Goal: Communication & Community: Answer question/provide support

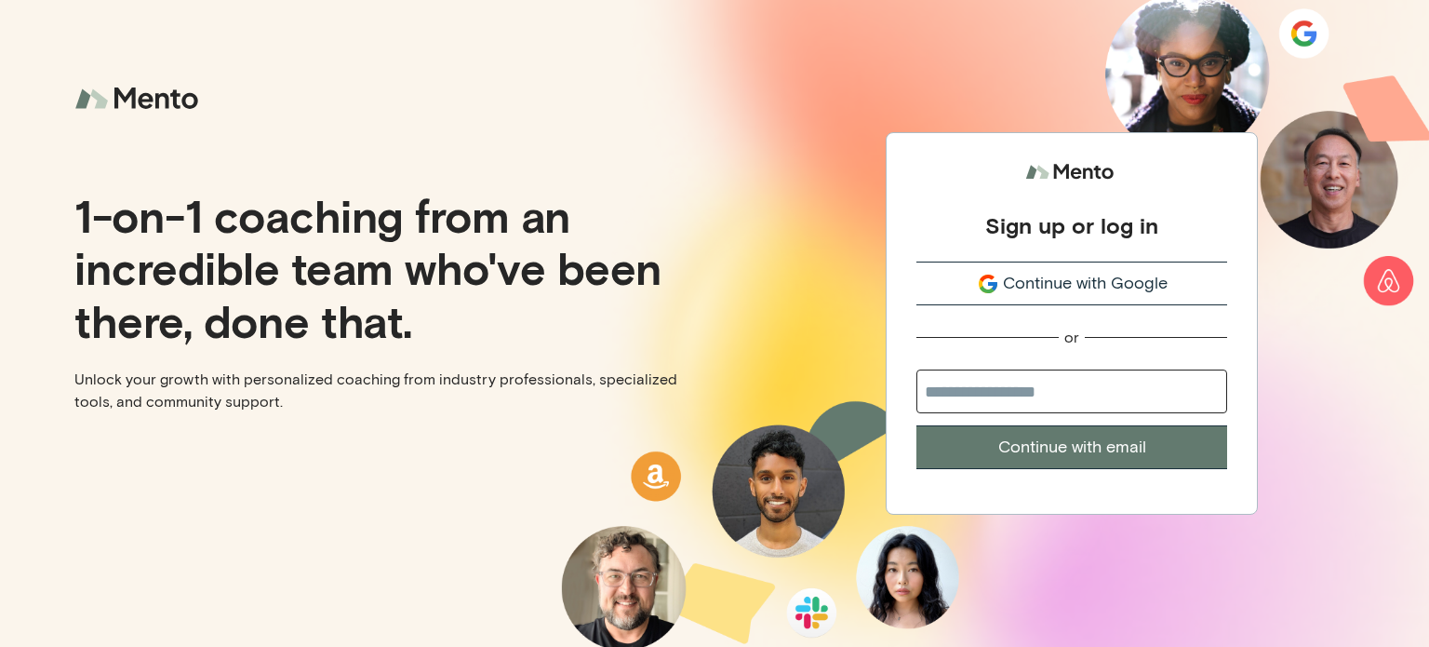
click at [1058, 288] on span "Continue with Google" at bounding box center [1085, 283] width 165 height 25
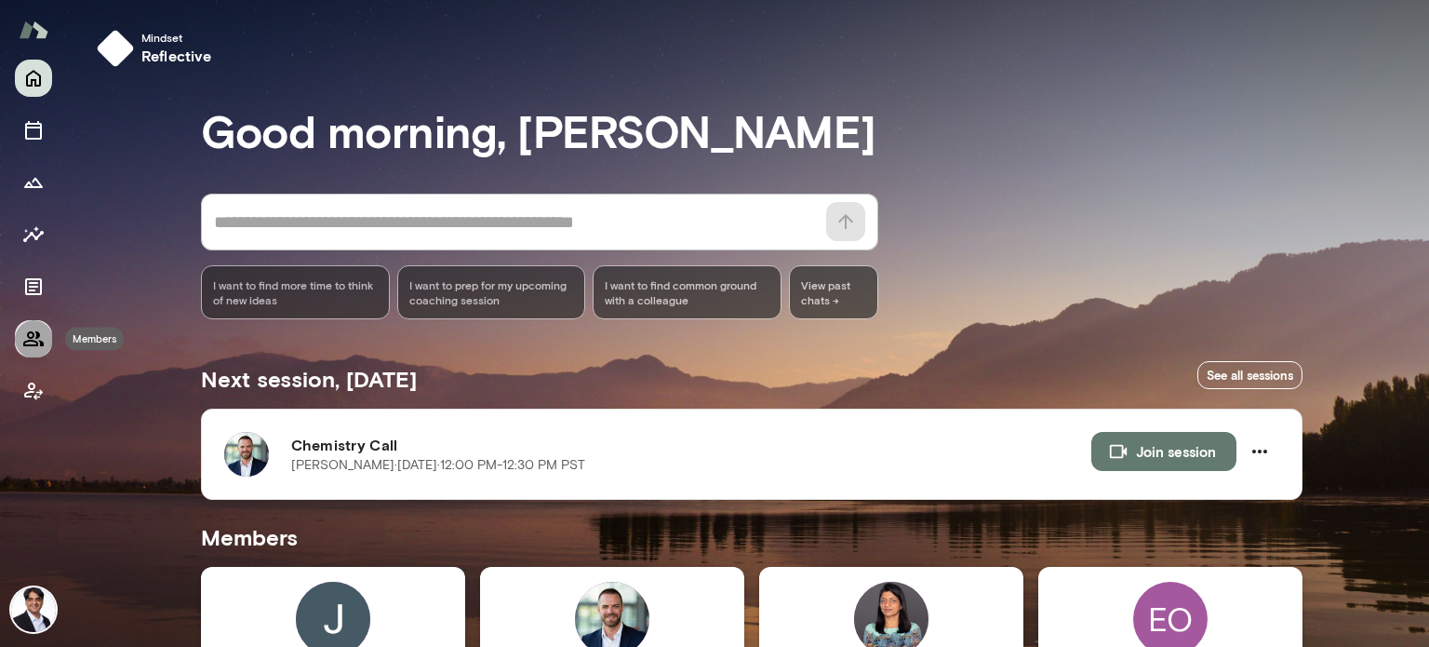
click at [30, 343] on icon "Members" at bounding box center [33, 339] width 22 height 22
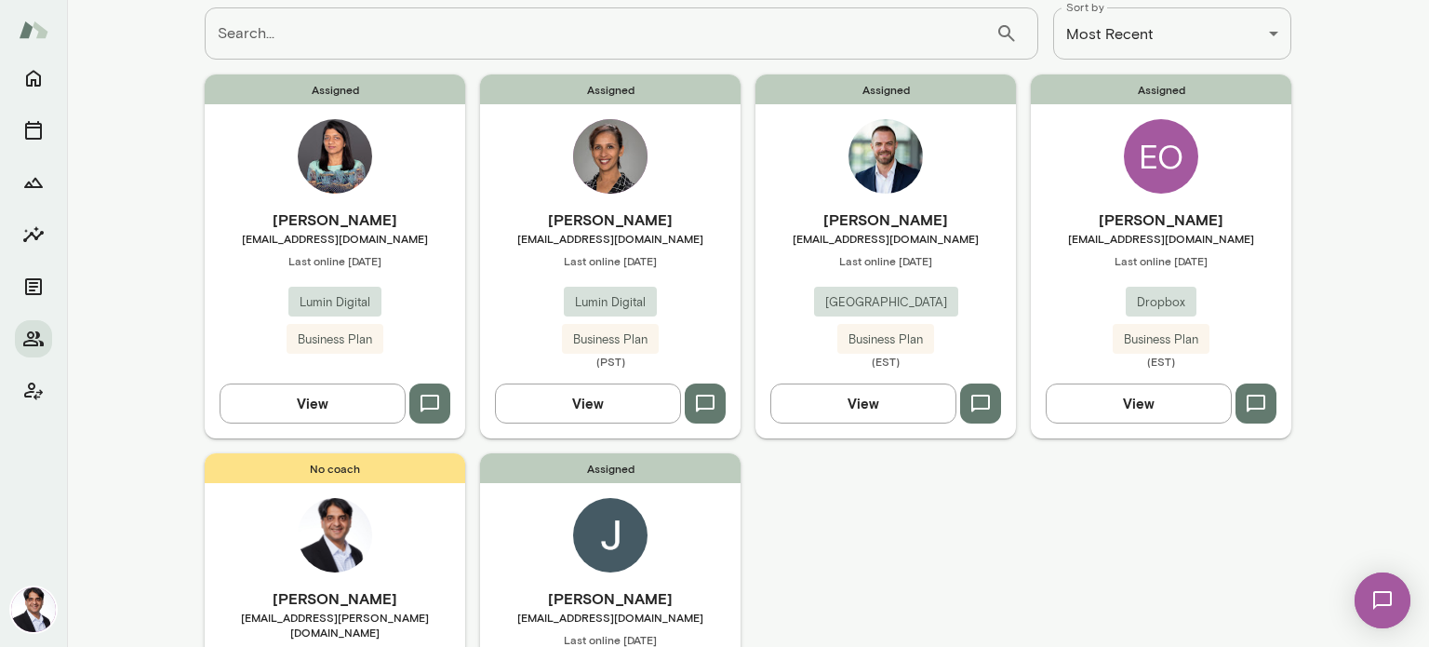
scroll to position [73, 0]
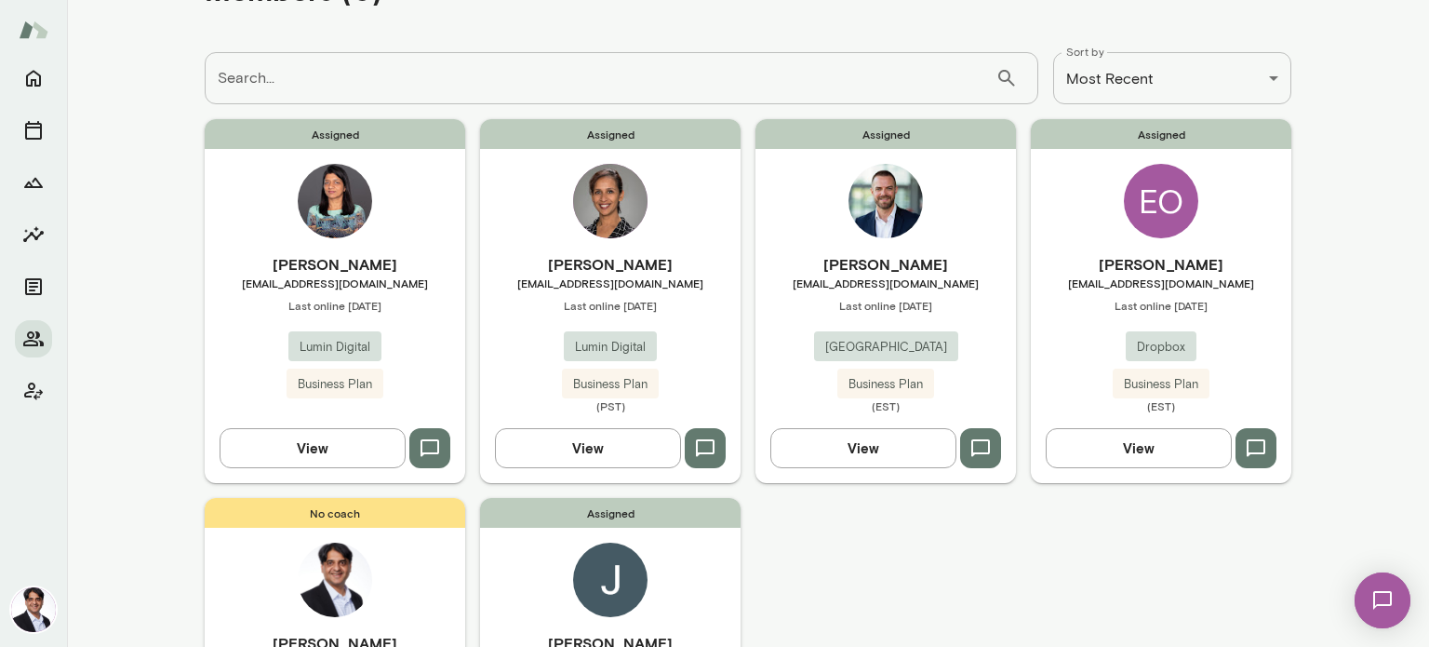
click at [884, 310] on span "Last online [DATE]" at bounding box center [886, 305] width 261 height 15
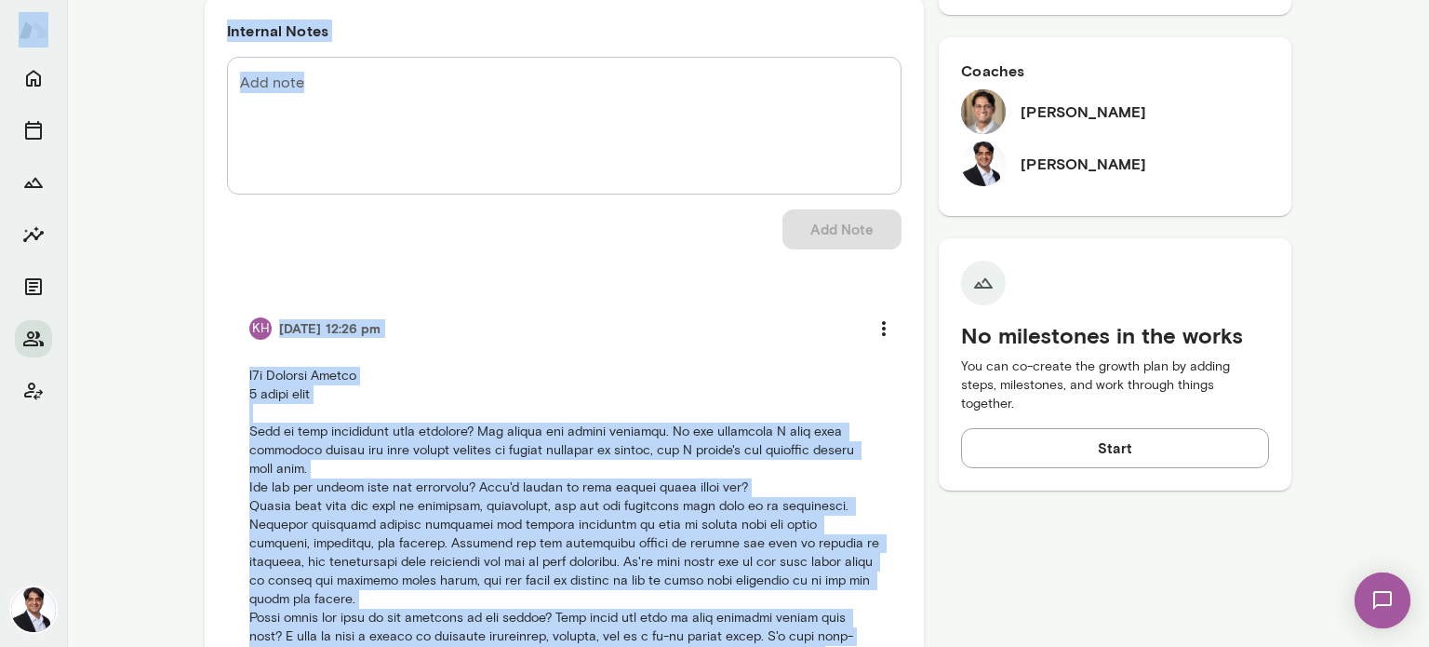
scroll to position [607, 0]
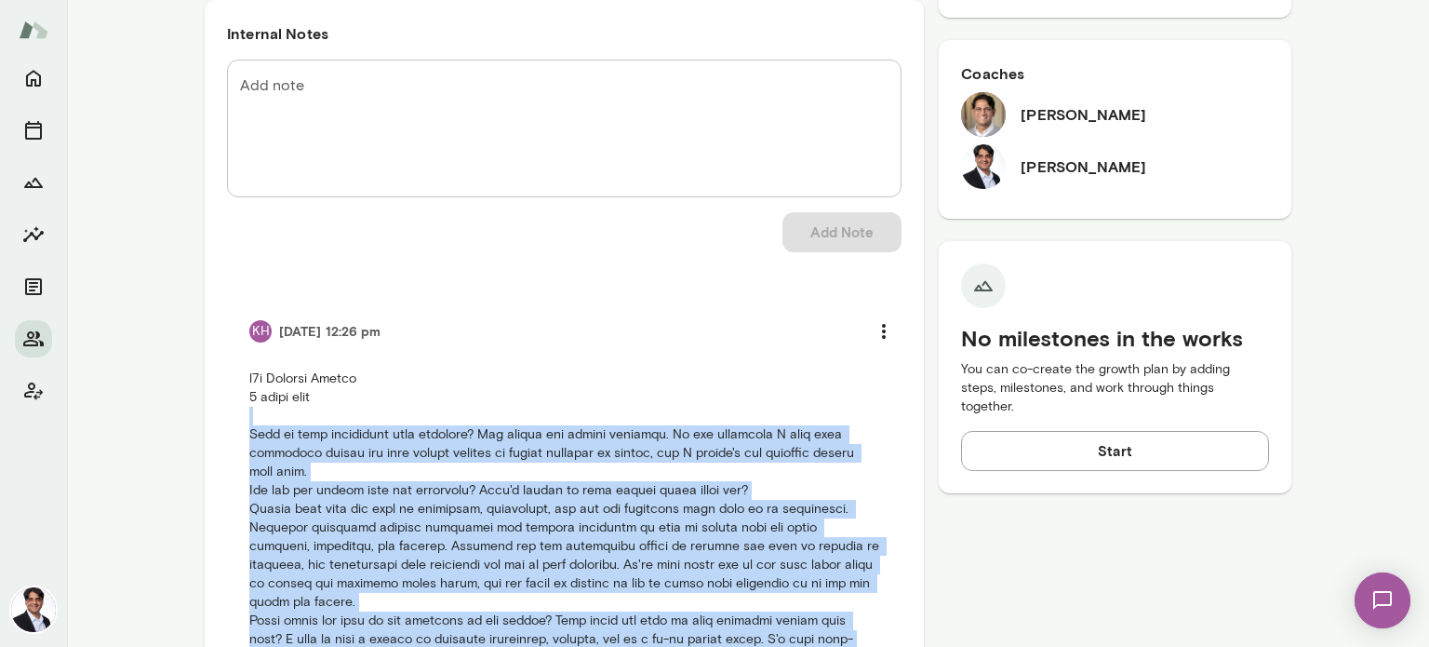
drag, startPoint x: 745, startPoint y: 527, endPoint x: 207, endPoint y: 418, distance: 549.7
click at [207, 418] on div "Internal Notes Add note * Add note Add Note KH [DATE] 12:26 pm See all notes" at bounding box center [564, 539] width 719 height 1078
copy p "What is your experience with coaching? Not really any formal coaching. In the w…"
